Goal: Information Seeking & Learning: Learn about a topic

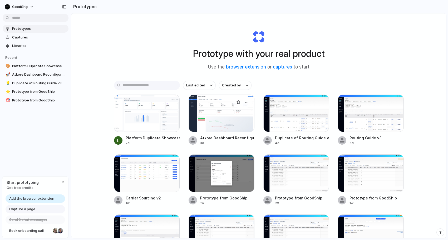
click at [221, 120] on div at bounding box center [222, 113] width 66 height 37
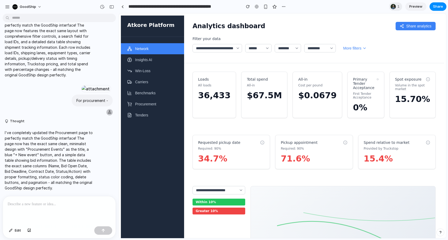
scroll to position [975, 0]
click at [131, 117] on icon at bounding box center [129, 115] width 3 height 4
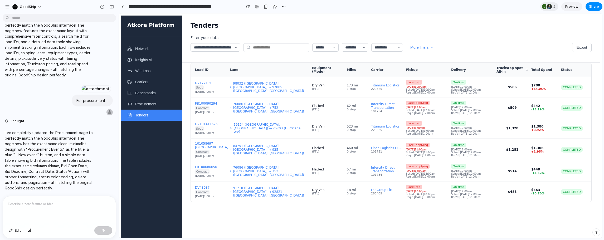
click at [448, 33] on div "**********" at bounding box center [391, 39] width 418 height 47
drag, startPoint x: 505, startPoint y: 70, endPoint x: 513, endPoint y: 74, distance: 9.7
click at [448, 74] on div "Truckstop spot All-in" at bounding box center [513, 69] width 32 height 7
click at [448, 71] on div "Total Spend" at bounding box center [544, 70] width 26 height 4
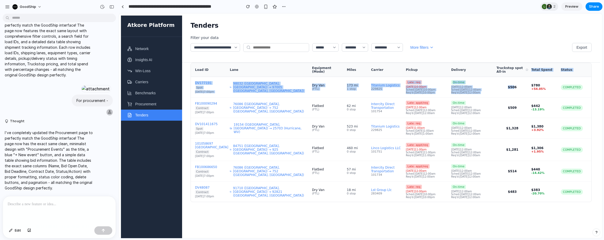
drag, startPoint x: 507, startPoint y: 79, endPoint x: 510, endPoint y: 98, distance: 19.3
click at [448, 99] on div "Load ID Lane Equipment (Mode) Miles Carrier Pickup Delivery Truckstop spot All-…" at bounding box center [391, 132] width 401 height 139
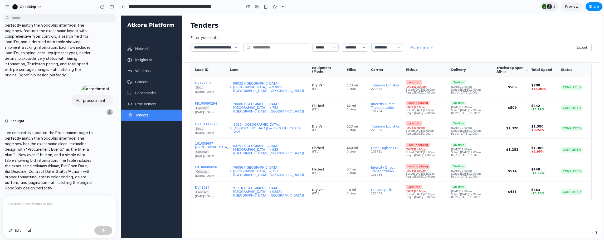
click at [448, 96] on div "DV177191 Spot [DATE]7:00pm 98032 ([GEOGRAPHIC_DATA], [GEOGRAPHIC_DATA]) → 97005…" at bounding box center [391, 87] width 401 height 21
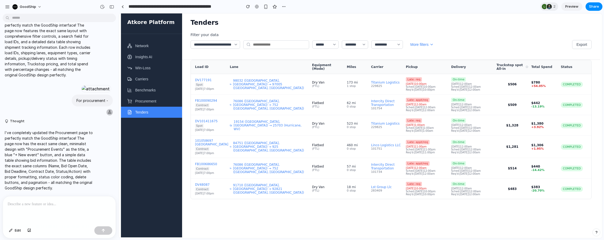
scroll to position [4, 0]
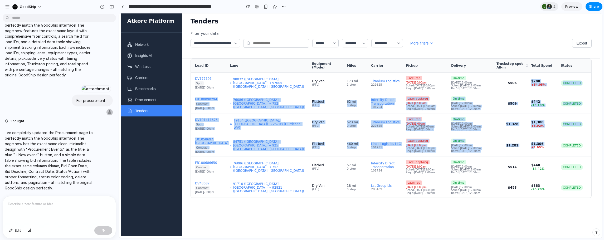
drag, startPoint x: 513, startPoint y: 78, endPoint x: 529, endPoint y: 164, distance: 86.9
click at [448, 164] on div "Load ID Lane Equipment (Mode) Miles Carrier Pickup Delivery Truckstop spot All-…" at bounding box center [391, 128] width 401 height 139
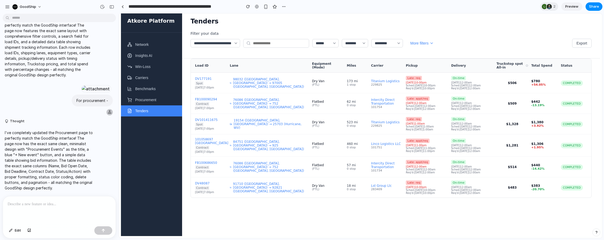
click at [448, 36] on div "Filter your data" at bounding box center [391, 33] width 401 height 4
